Goal: Check status: Check status

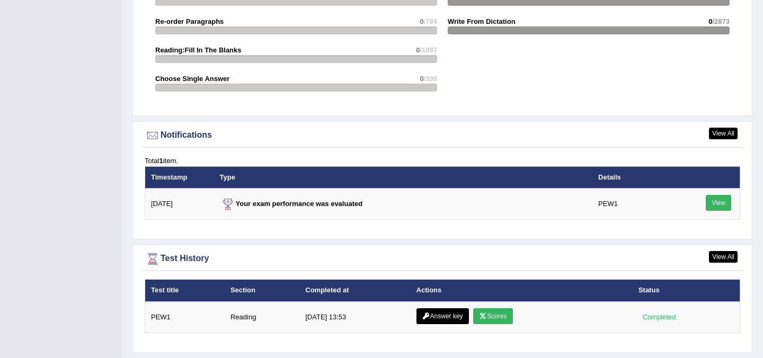
scroll to position [1201, 0]
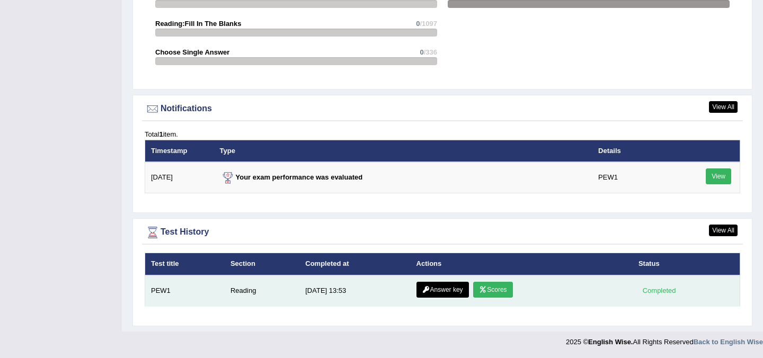
click at [487, 293] on link "Scores" at bounding box center [492, 290] width 39 height 16
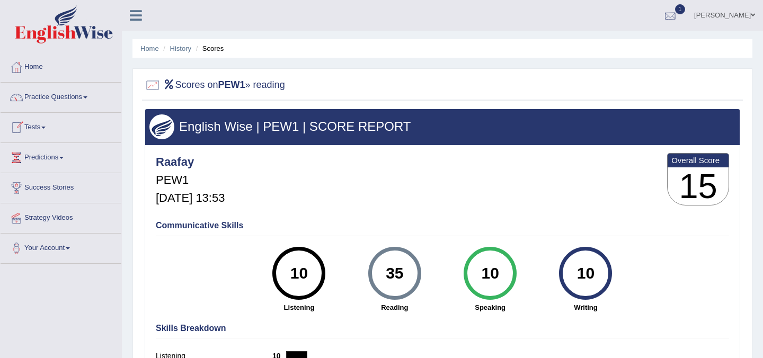
click at [672, 21] on div at bounding box center [671, 16] width 16 height 16
click at [583, 51] on span "Exam evaluated" at bounding box center [606, 53] width 141 height 8
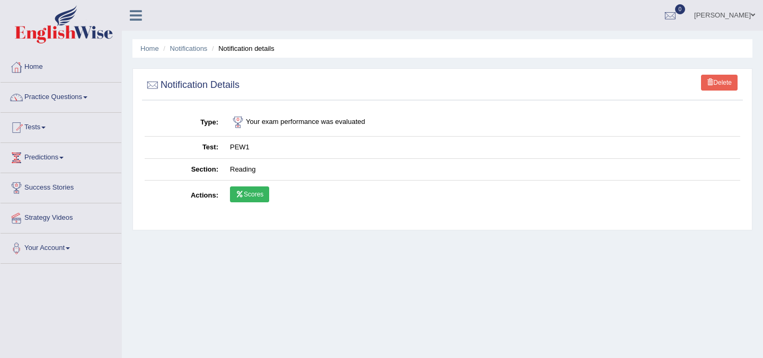
click at [241, 199] on link "Scores" at bounding box center [249, 195] width 39 height 16
